Goal: Information Seeking & Learning: Learn about a topic

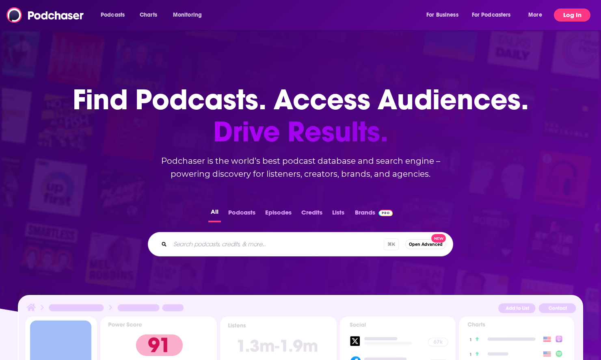
click at [581, 12] on button "Log In" at bounding box center [572, 15] width 37 height 13
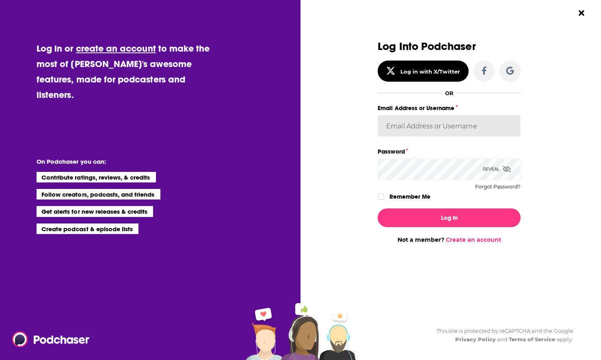
click at [433, 127] on input "Email Address or Username" at bounding box center [448, 126] width 143 height 22
type input "[EMAIL_ADDRESS][DOMAIN_NAME]"
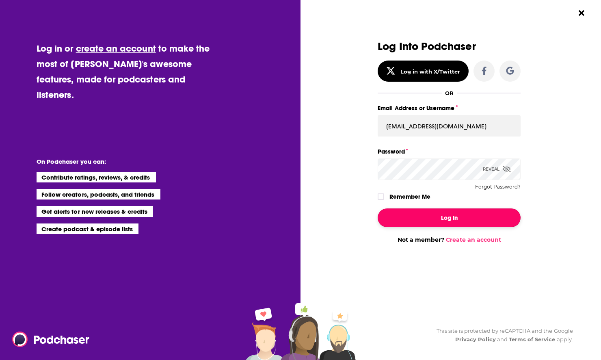
click at [468, 217] on button "Log In" at bounding box center [448, 217] width 143 height 19
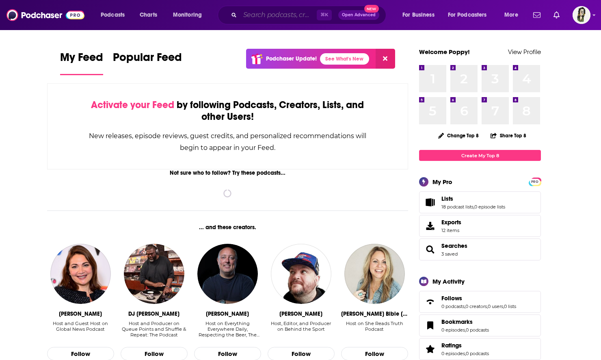
click at [278, 14] on input "Search podcasts, credits, & more..." at bounding box center [278, 15] width 77 height 13
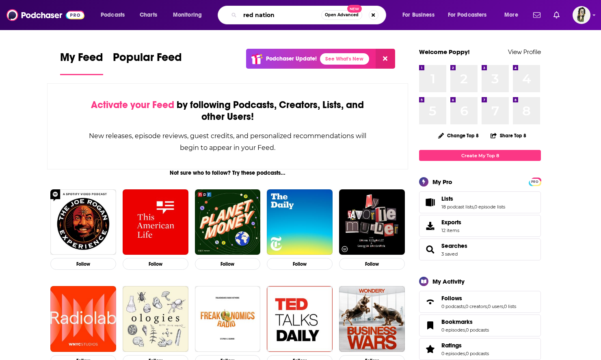
type input "red nation"
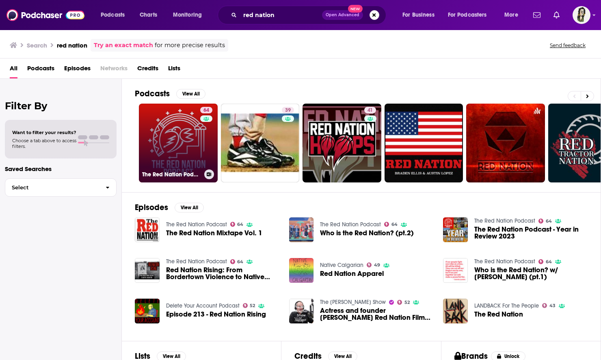
click at [177, 134] on link "64 The Red Nation Podcast" at bounding box center [178, 142] width 79 height 79
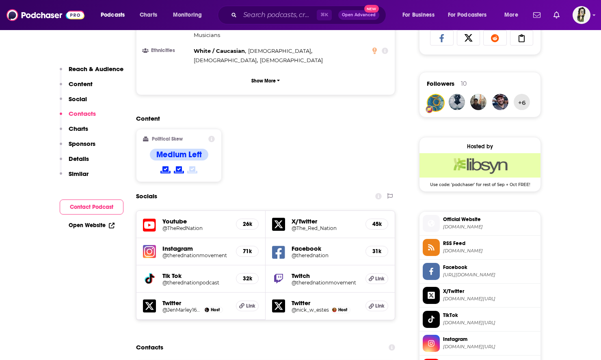
scroll to position [534, 0]
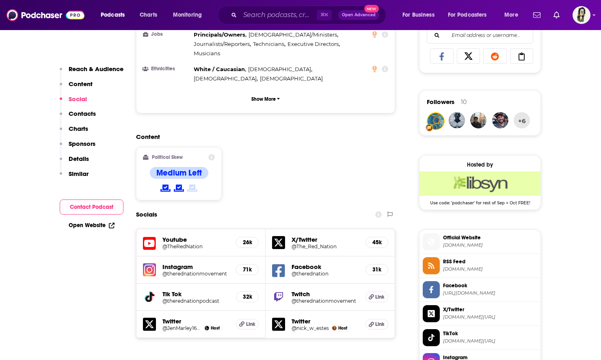
click at [179, 235] on h5 "Youtube" at bounding box center [195, 239] width 67 height 8
click at [168, 235] on h5 "Youtube" at bounding box center [195, 239] width 67 height 8
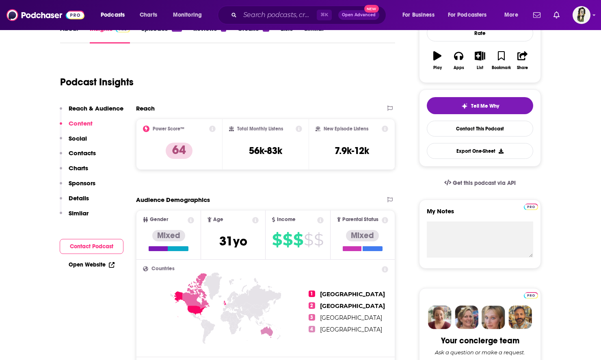
scroll to position [107, 0]
